Goal: Task Accomplishment & Management: Use online tool/utility

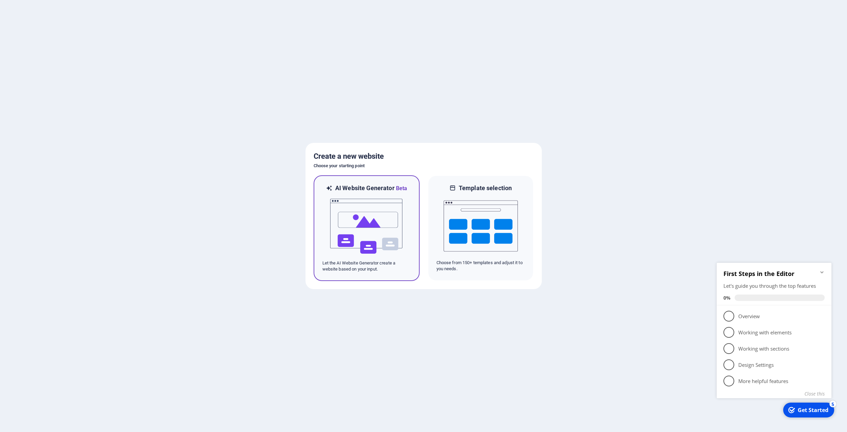
click at [367, 221] on img at bounding box center [366, 226] width 74 height 68
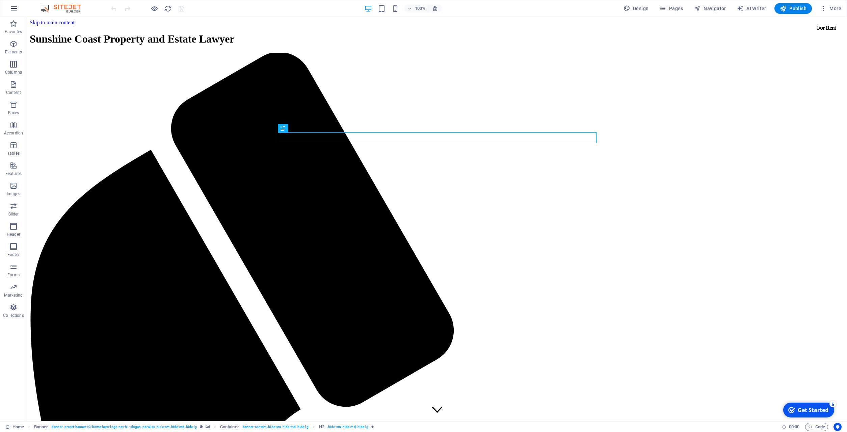
click at [19, 8] on button "button" at bounding box center [14, 8] width 16 height 16
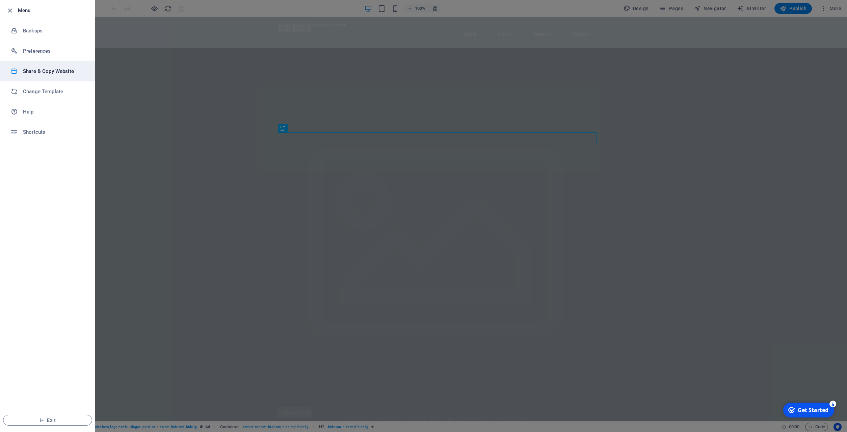
click at [52, 73] on h6 "Share & Copy Website" at bounding box center [54, 71] width 62 height 8
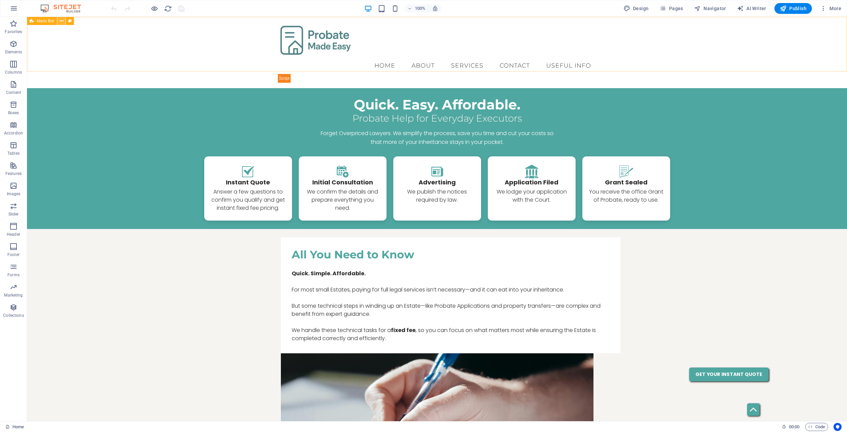
click at [63, 22] on button at bounding box center [61, 21] width 8 height 8
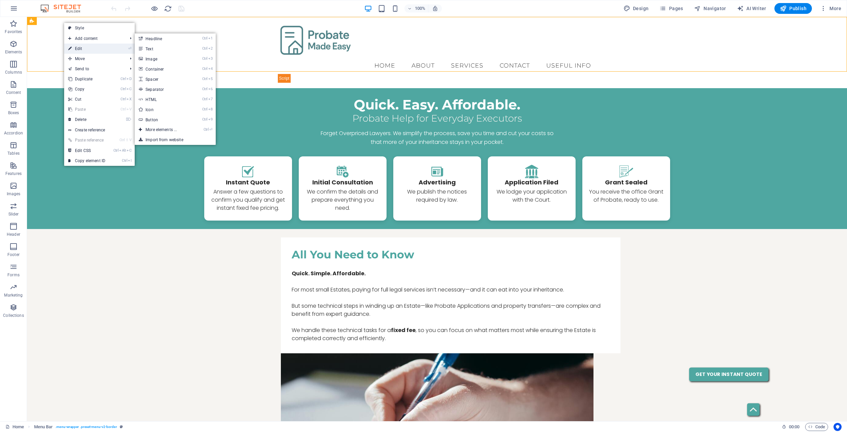
click at [81, 46] on link "⏎ Edit" at bounding box center [86, 49] width 45 height 10
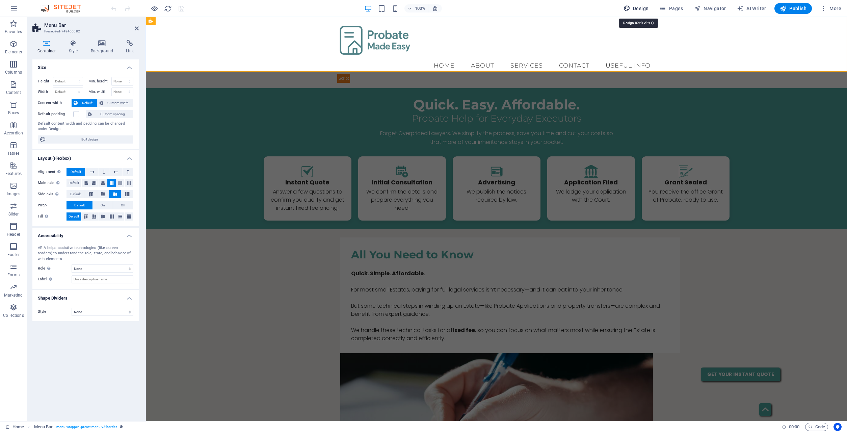
drag, startPoint x: 639, startPoint y: 9, endPoint x: 337, endPoint y: 324, distance: 436.9
click at [639, 9] on span "Design" at bounding box center [636, 8] width 25 height 7
select select "px"
select select "300"
select select "px"
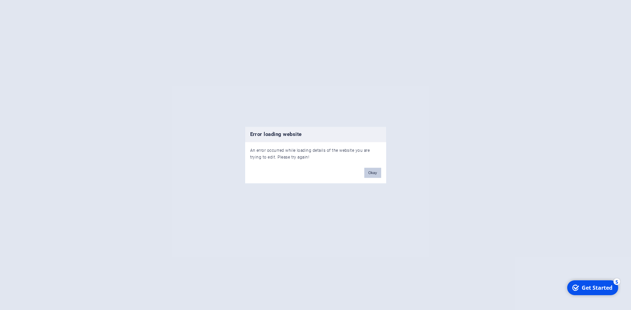
click at [369, 176] on button "Okay" at bounding box center [372, 173] width 17 height 10
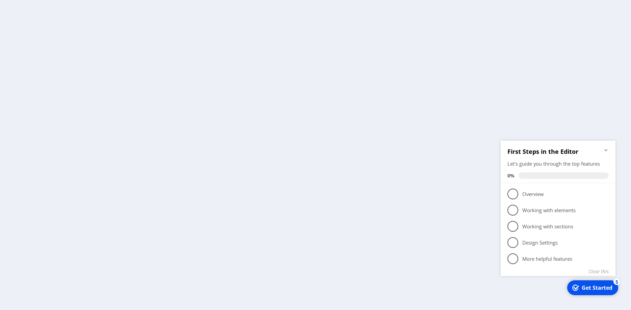
click at [253, 90] on div at bounding box center [315, 155] width 631 height 310
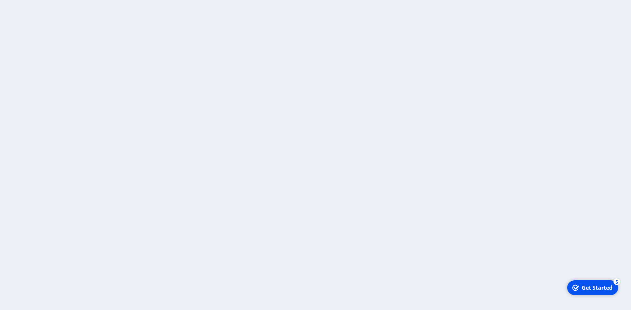
drag, startPoint x: 582, startPoint y: 284, endPoint x: 649, endPoint y: 428, distance: 158.0
click at [583, 284] on div "checkmark Get Started 5" at bounding box center [592, 287] width 51 height 15
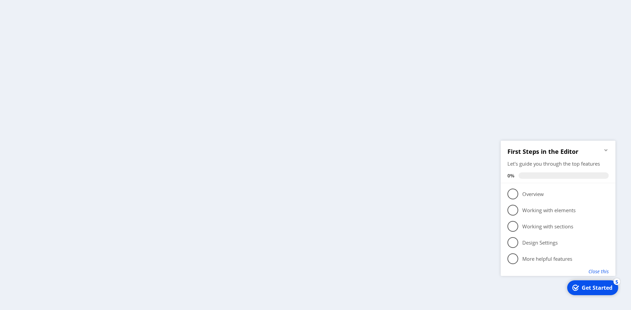
click at [599, 270] on button "Close this" at bounding box center [598, 271] width 20 height 6
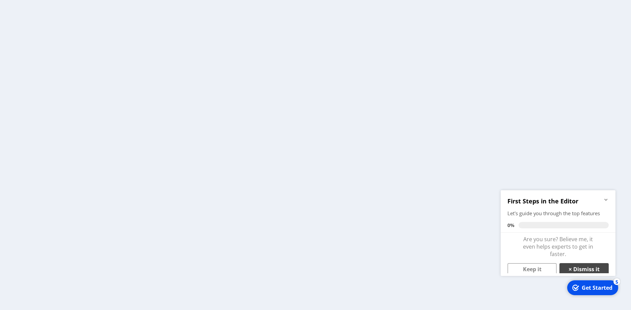
click at [591, 268] on link "× Dismiss it" at bounding box center [583, 269] width 49 height 12
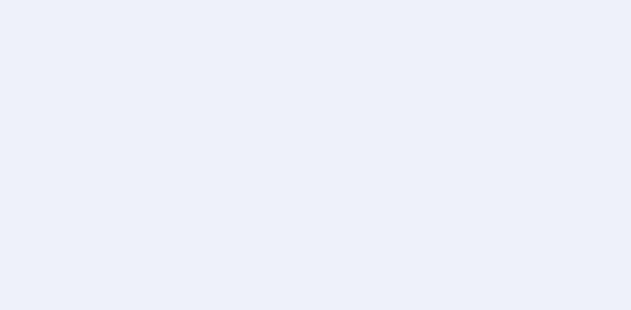
click at [445, 139] on div at bounding box center [315, 155] width 631 height 310
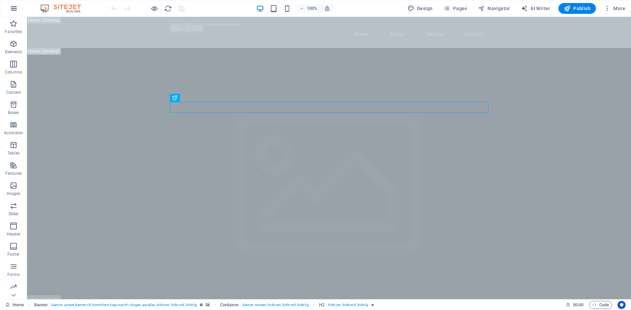
click at [19, 9] on button "button" at bounding box center [14, 8] width 16 height 16
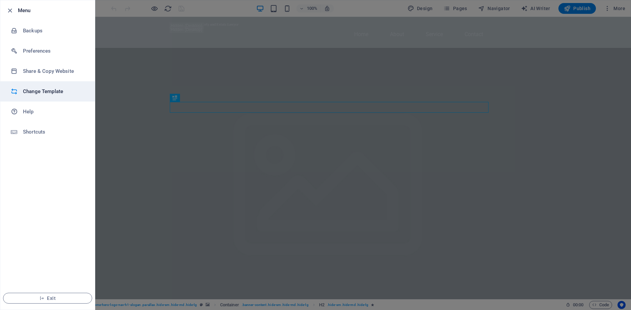
click at [49, 93] on h6 "Change Template" at bounding box center [54, 91] width 62 height 8
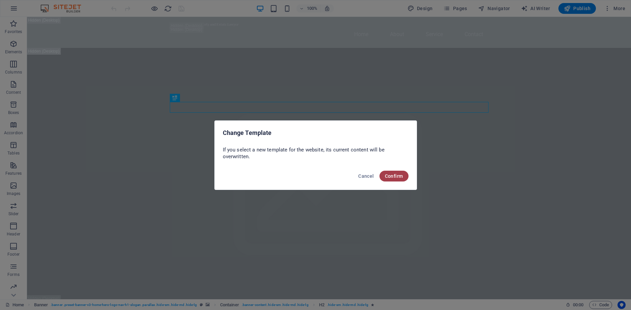
click at [395, 175] on span "Confirm" at bounding box center [394, 176] width 18 height 5
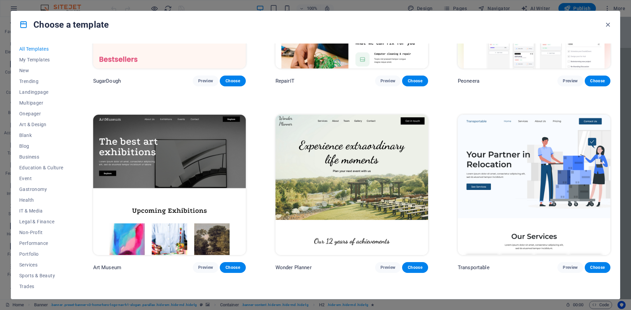
scroll to position [122, 0]
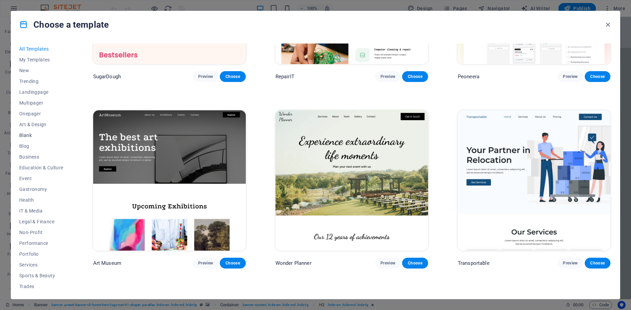
click at [26, 136] on span "Blank" at bounding box center [41, 135] width 44 height 5
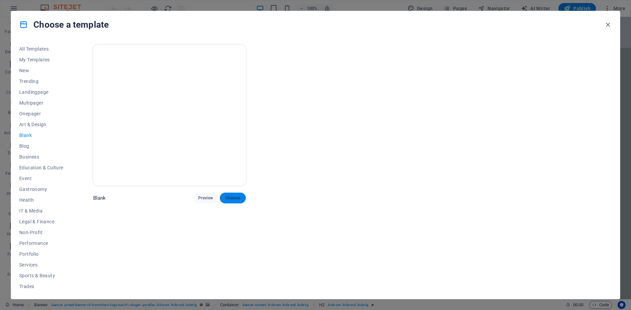
click at [233, 197] on span "Choose" at bounding box center [232, 197] width 15 height 5
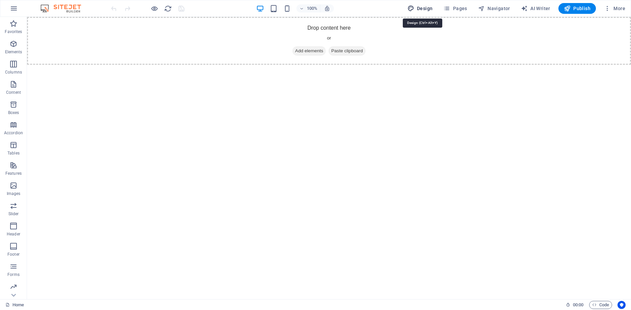
click at [422, 6] on span "Design" at bounding box center [419, 8] width 25 height 7
select select "px"
select select "400"
select select "px"
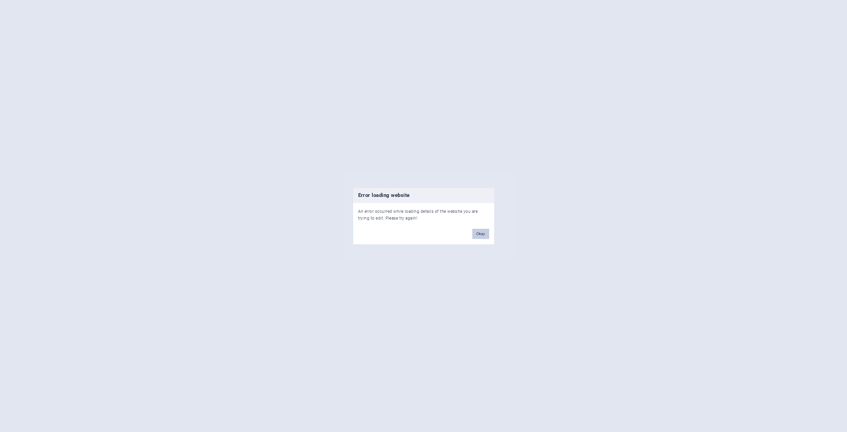
click at [485, 234] on button "Okay" at bounding box center [480, 234] width 17 height 10
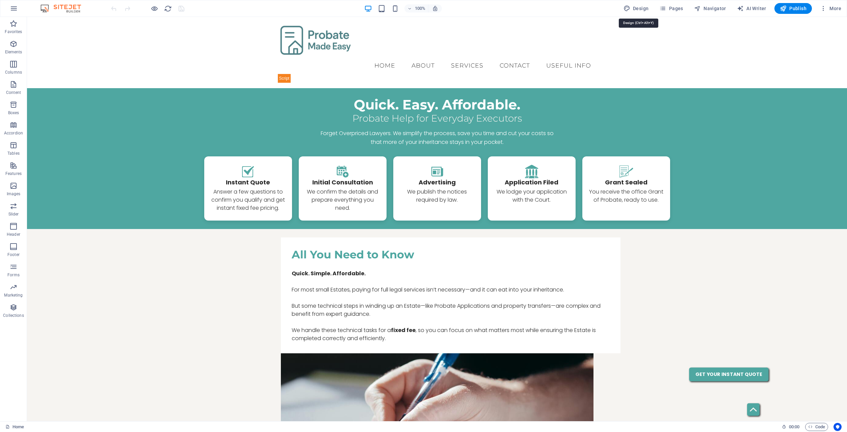
drag, startPoint x: 636, startPoint y: 9, endPoint x: 393, endPoint y: 425, distance: 481.5
click at [636, 8] on span "Design" at bounding box center [636, 8] width 25 height 7
select select "px"
select select "300"
select select "px"
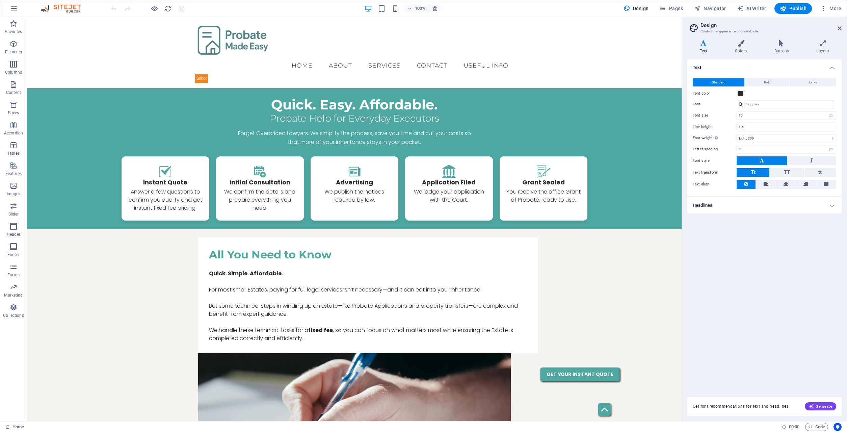
click at [736, 205] on h4 "Headlines" at bounding box center [764, 205] width 154 height 16
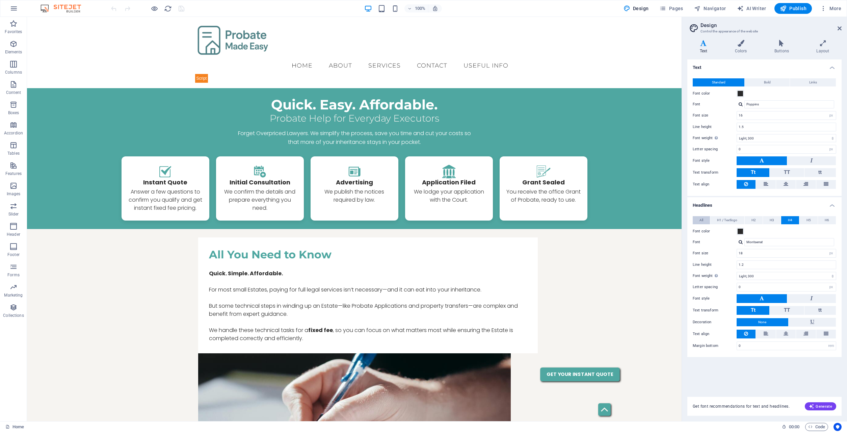
click at [706, 220] on button "All" at bounding box center [701, 220] width 17 height 8
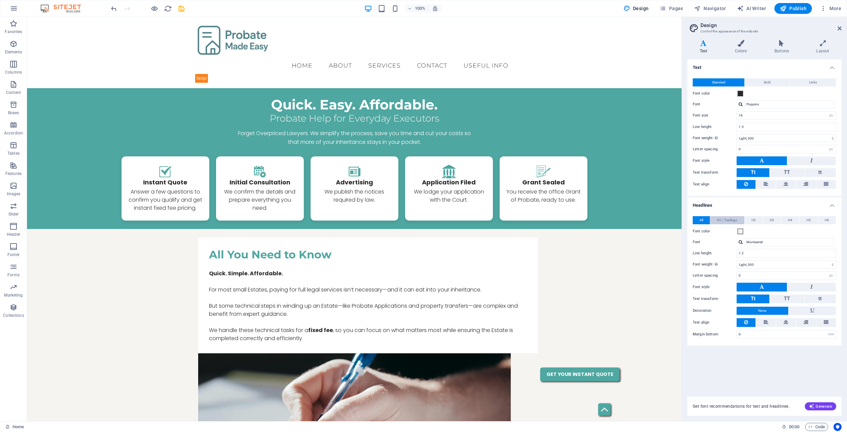
click at [722, 218] on span "H1 / Textlogo" at bounding box center [727, 220] width 20 height 8
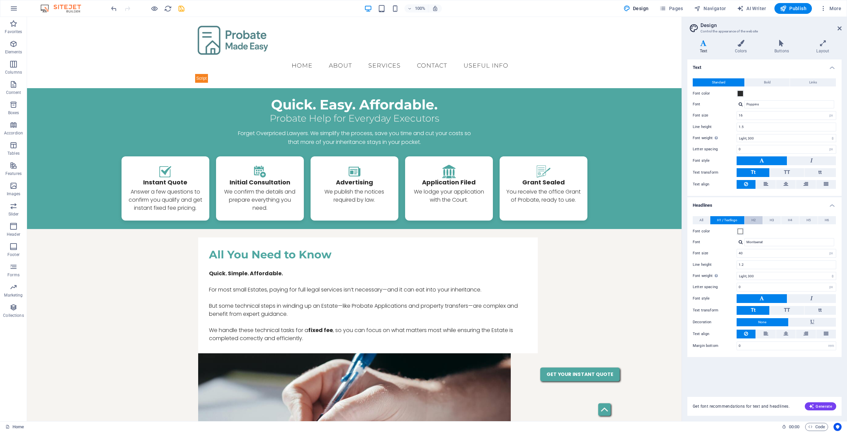
click at [750, 216] on button "H2" at bounding box center [754, 220] width 18 height 8
drag, startPoint x: 771, startPoint y: 217, endPoint x: 786, endPoint y: 218, distance: 14.6
click at [772, 217] on span "H3" at bounding box center [772, 220] width 4 height 8
click at [792, 218] on span "H4" at bounding box center [790, 220] width 4 height 8
click at [699, 217] on button "All" at bounding box center [701, 220] width 17 height 8
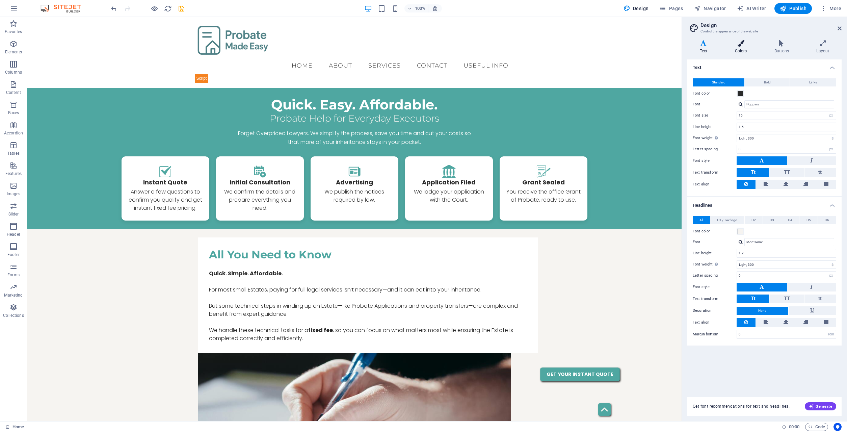
click at [745, 50] on h4 "Colors" at bounding box center [741, 47] width 39 height 14
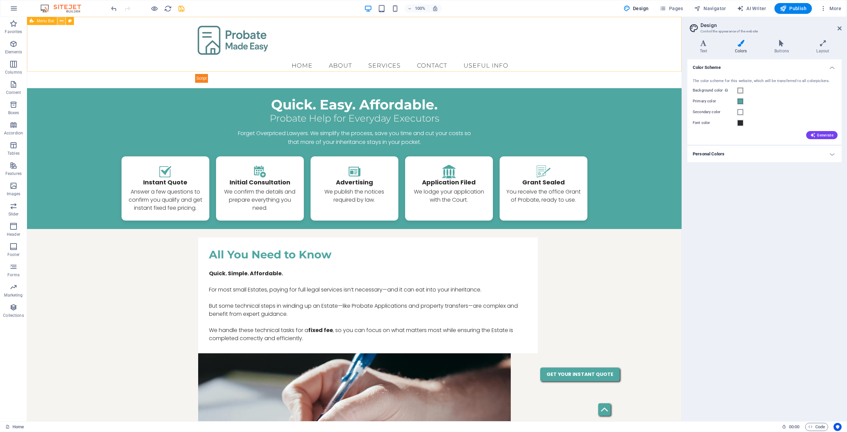
click at [59, 23] on button at bounding box center [61, 21] width 8 height 8
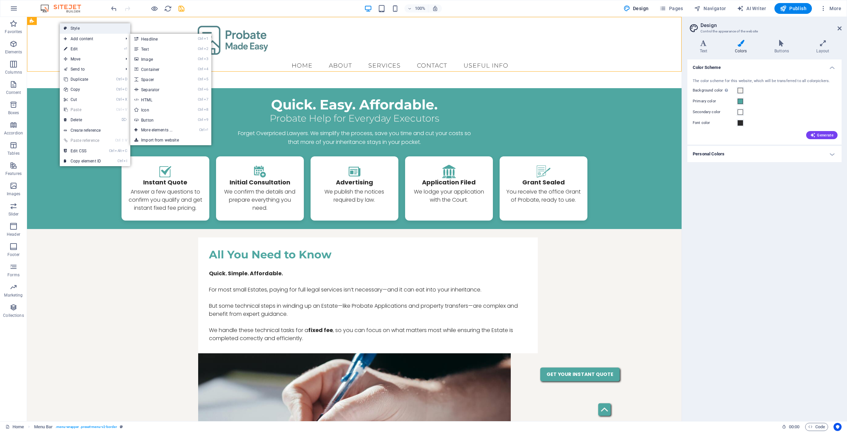
click at [76, 28] on link "Style" at bounding box center [95, 28] width 71 height 10
select select "rem"
select select "preset-menu-v2-border"
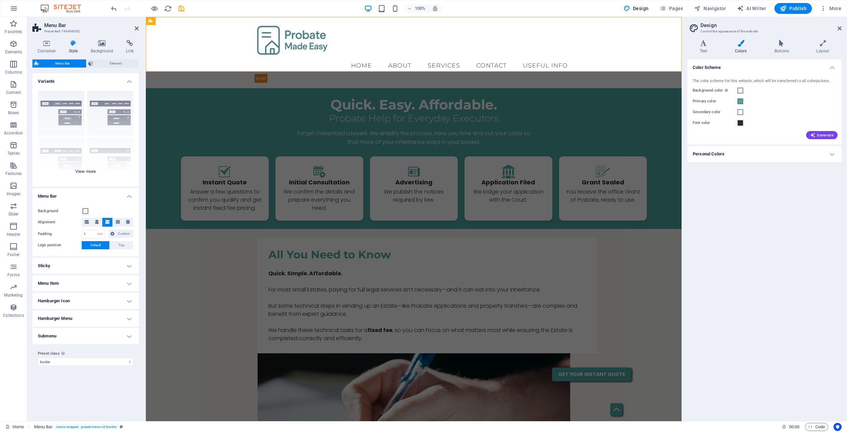
click at [91, 173] on div "Border Centered Default Fixed Loki Trigger Wide XXL" at bounding box center [85, 135] width 106 height 101
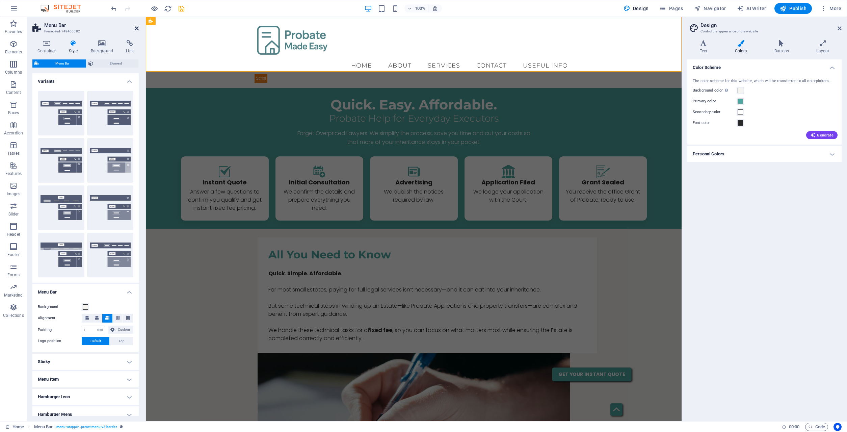
click at [138, 28] on icon at bounding box center [137, 28] width 4 height 5
